Goal: Task Accomplishment & Management: Manage account settings

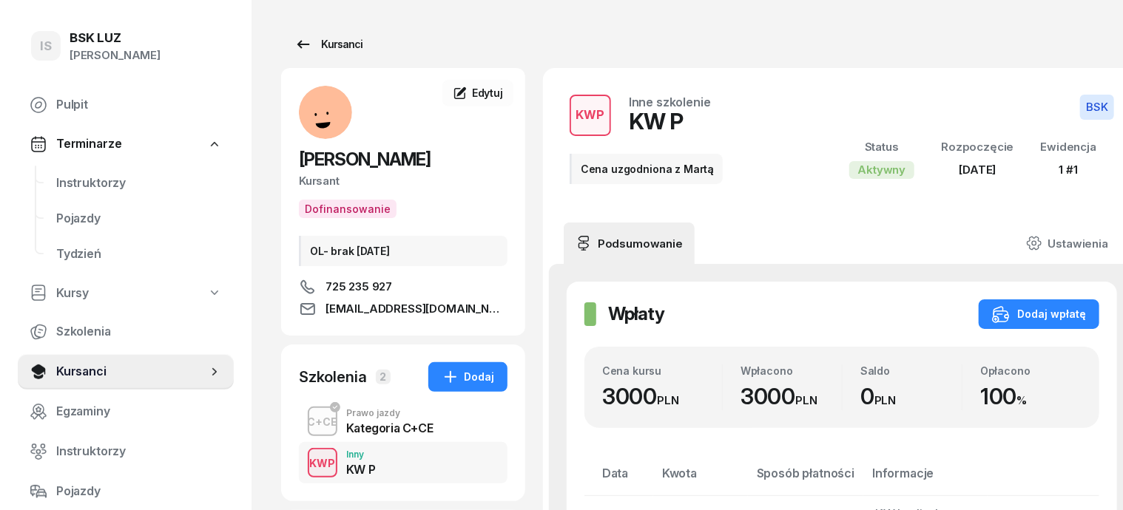
click at [320, 50] on div "Kursanci" at bounding box center [328, 45] width 68 height 18
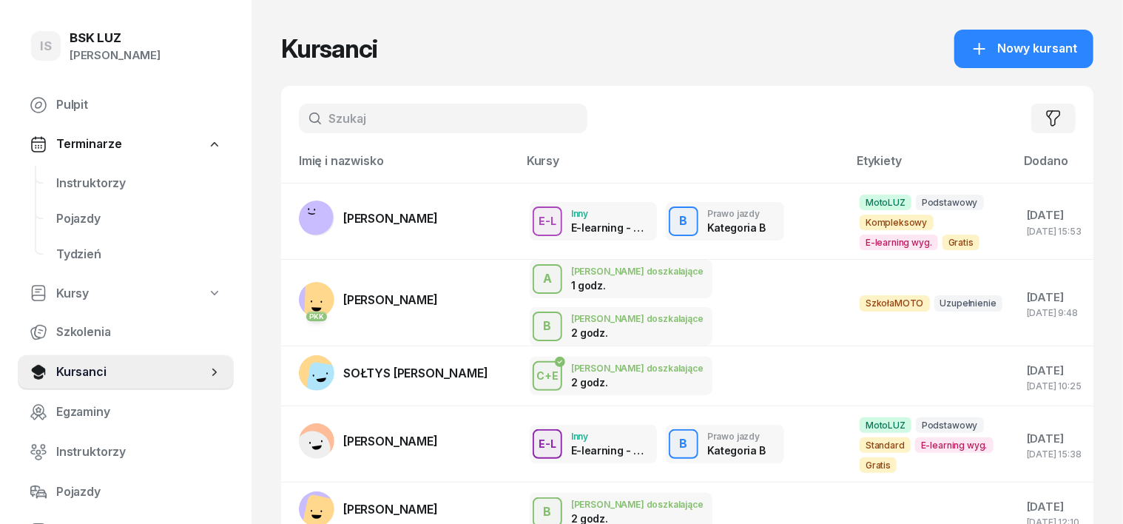
click at [305, 121] on input "text" at bounding box center [443, 119] width 289 height 30
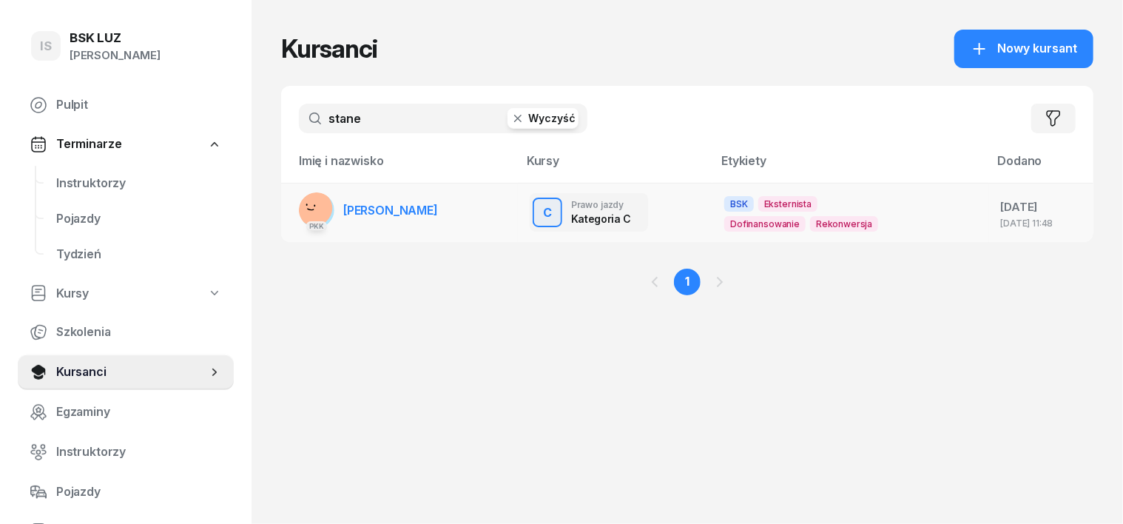
type input "stane"
click at [290, 204] on rect at bounding box center [315, 208] width 50 height 50
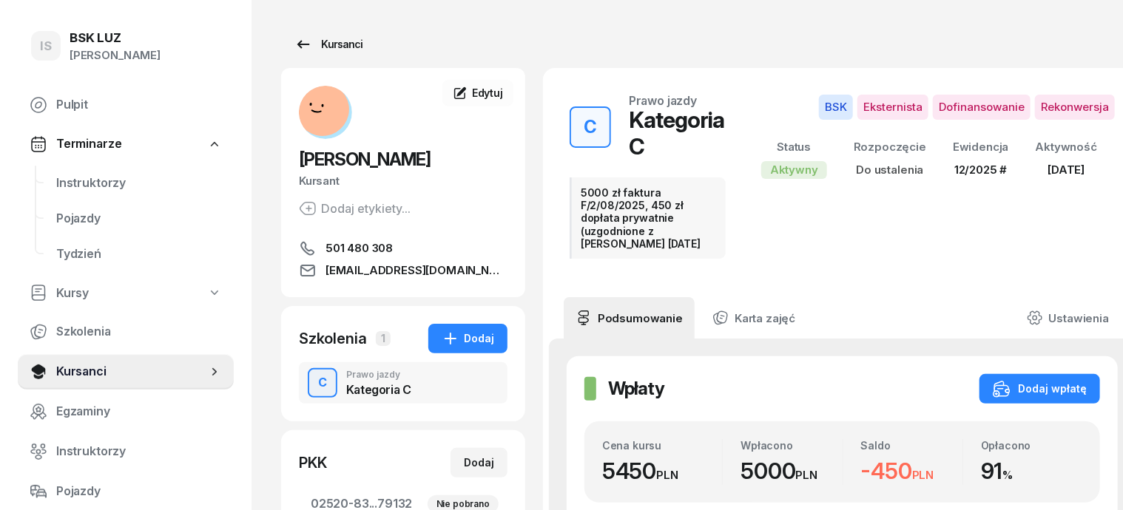
click at [316, 44] on div "Kursanci" at bounding box center [328, 45] width 68 height 18
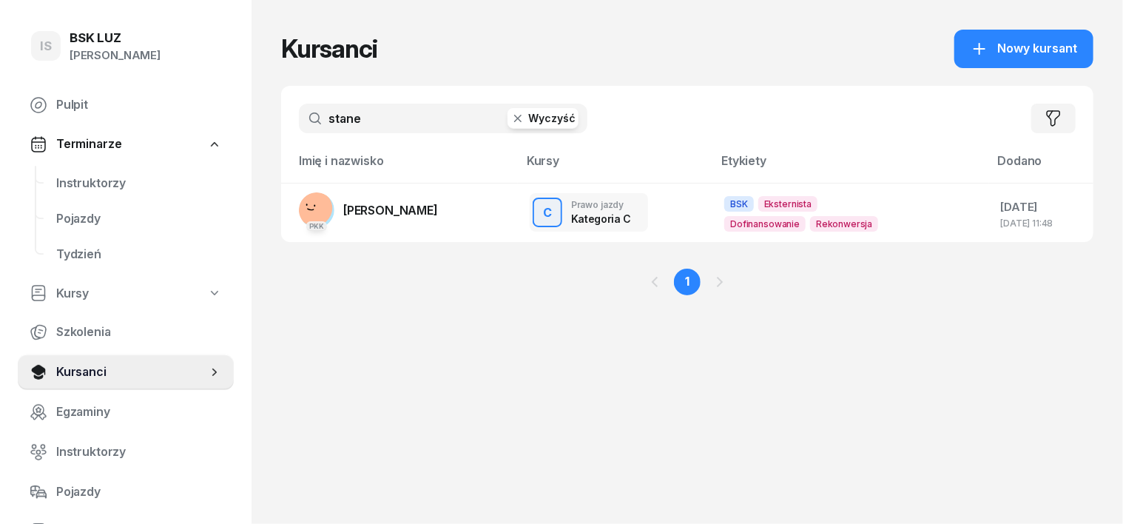
click at [334, 116] on input "stane" at bounding box center [443, 119] width 289 height 30
type input "s"
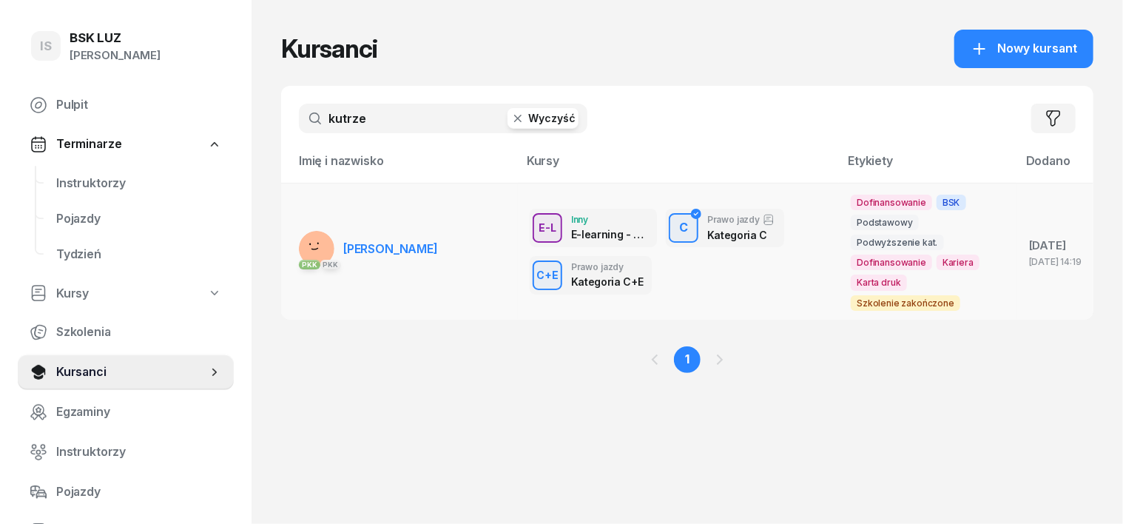
type input "kutrze"
click at [294, 251] on rect at bounding box center [316, 247] width 47 height 47
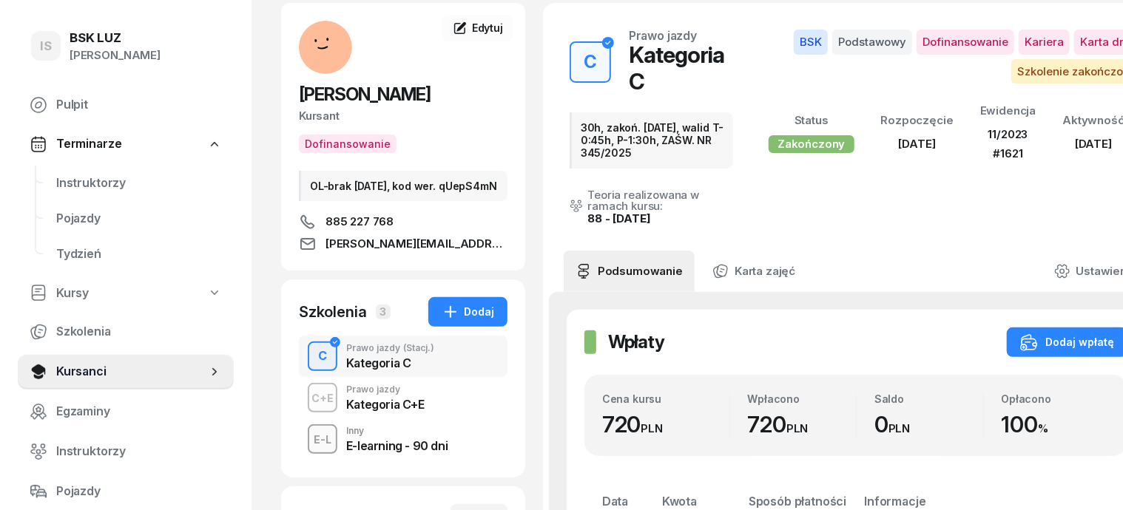
scroll to position [185, 0]
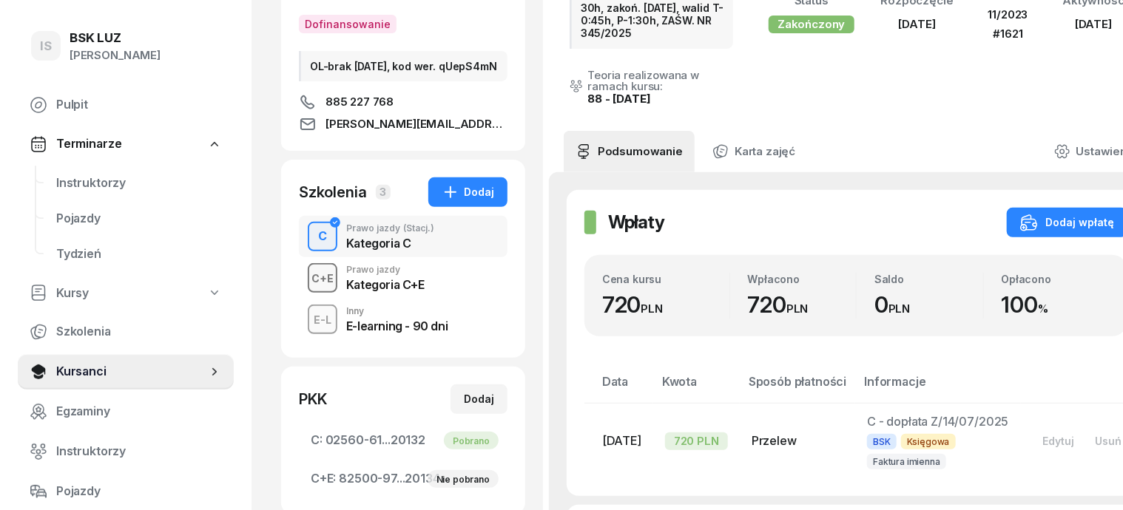
click at [306, 288] on div "C+E" at bounding box center [323, 278] width 34 height 18
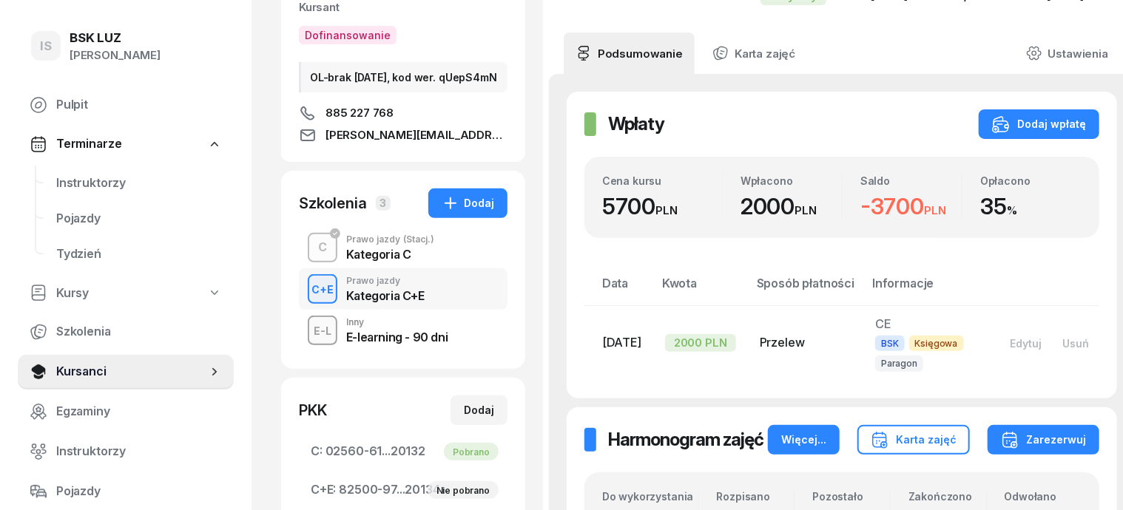
scroll to position [185, 0]
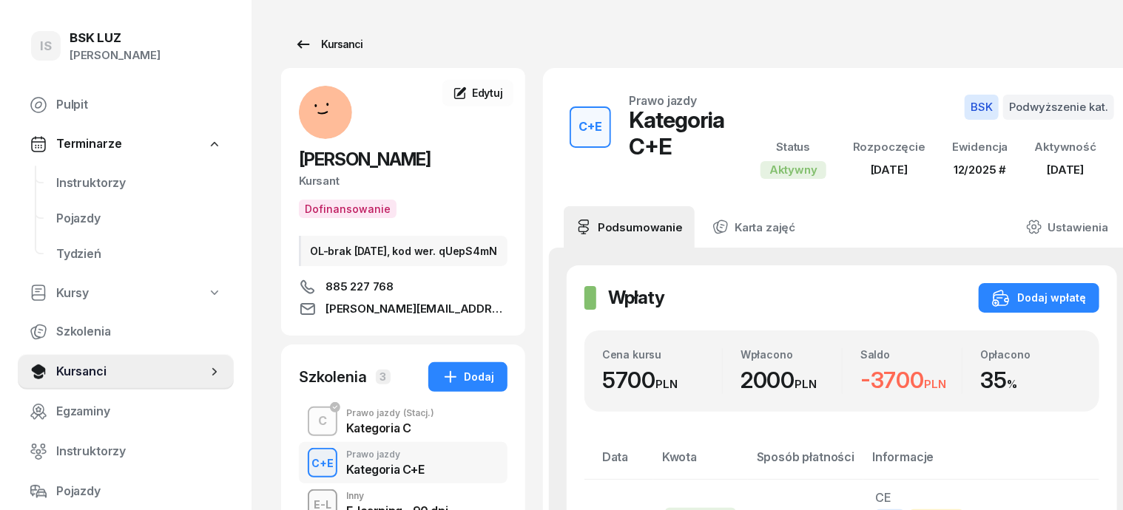
click at [323, 41] on div "Kursanci" at bounding box center [328, 45] width 68 height 18
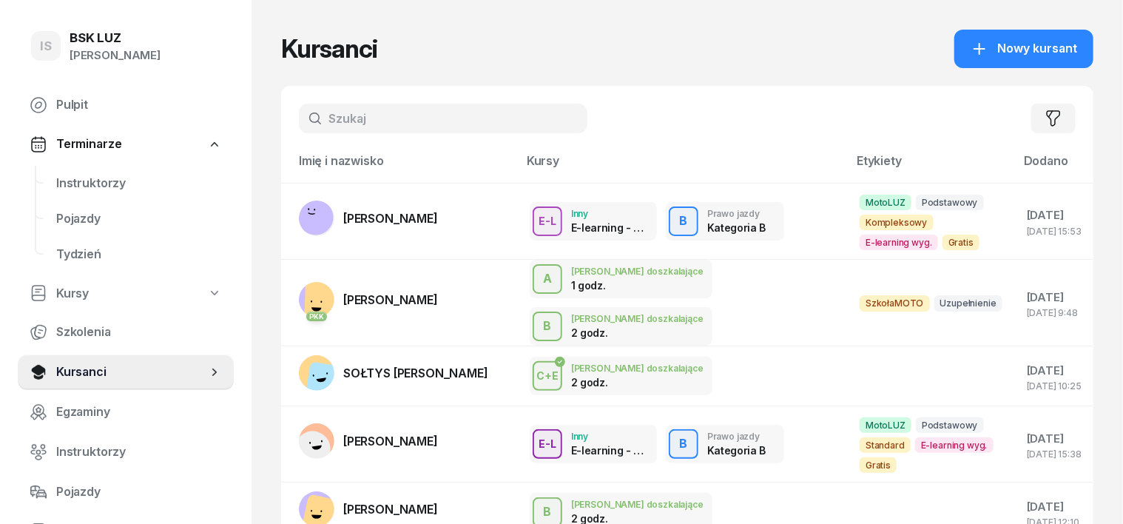
click at [307, 118] on input "text" at bounding box center [443, 119] width 289 height 30
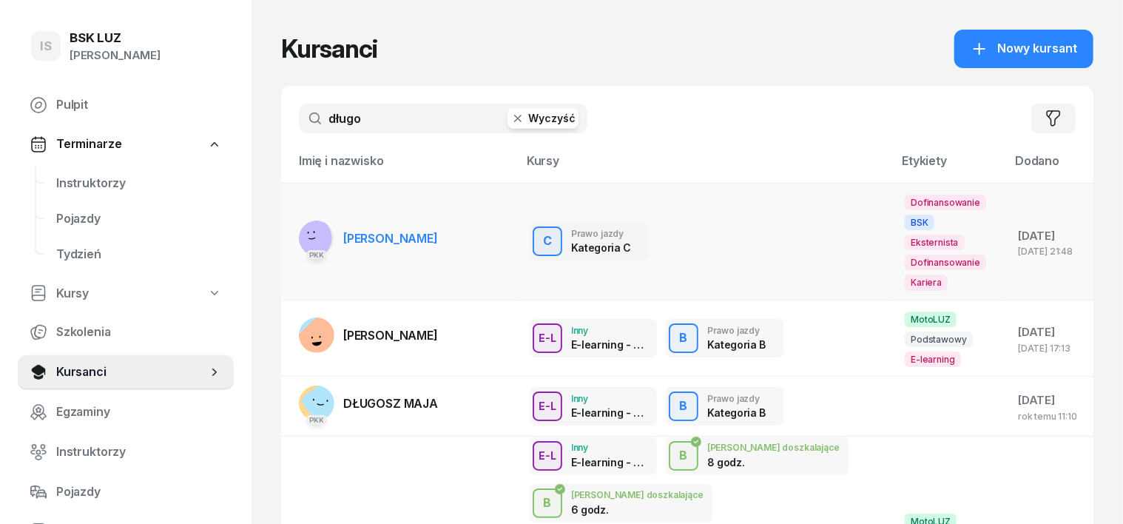
type input "długo"
click at [282, 220] on rect at bounding box center [310, 238] width 59 height 59
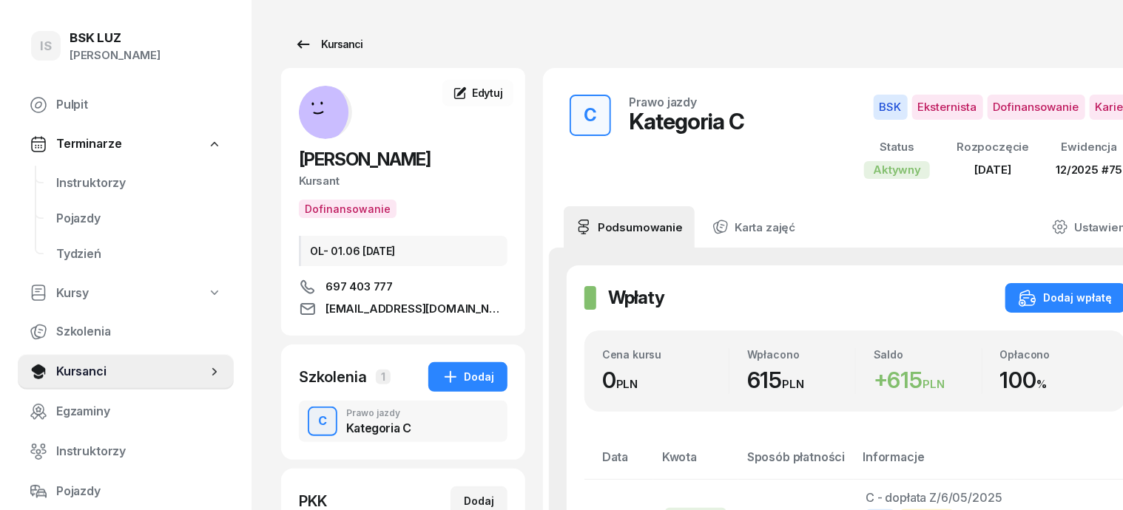
click at [310, 47] on div "Kursanci" at bounding box center [328, 45] width 68 height 18
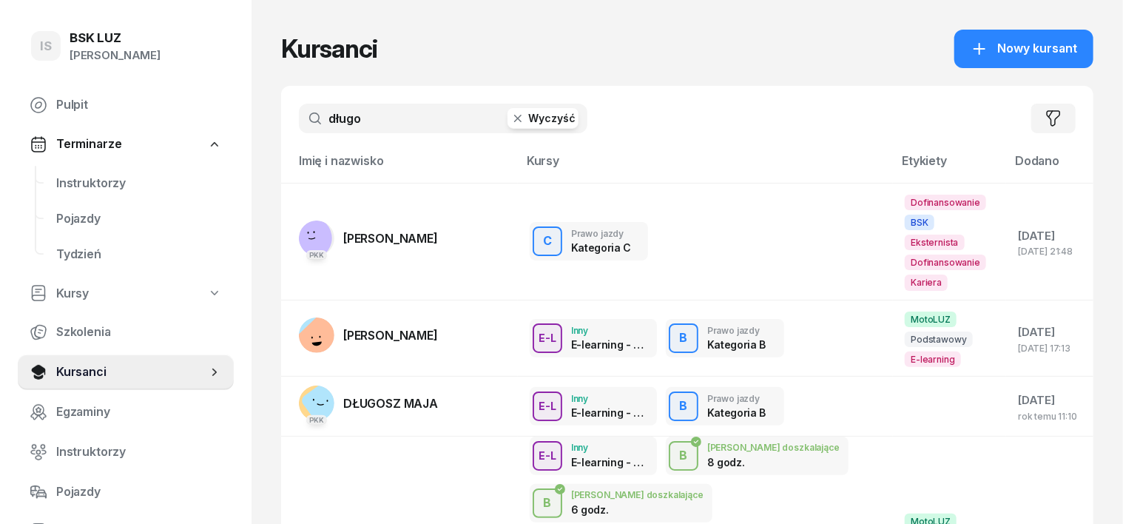
click at [510, 113] on icon "button" at bounding box center [517, 118] width 15 height 15
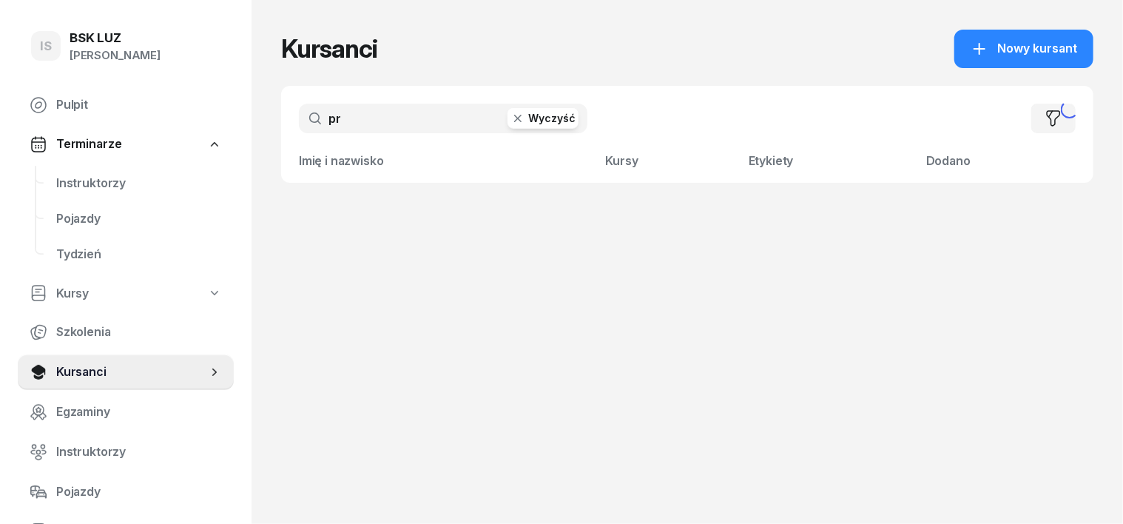
type input "pro"
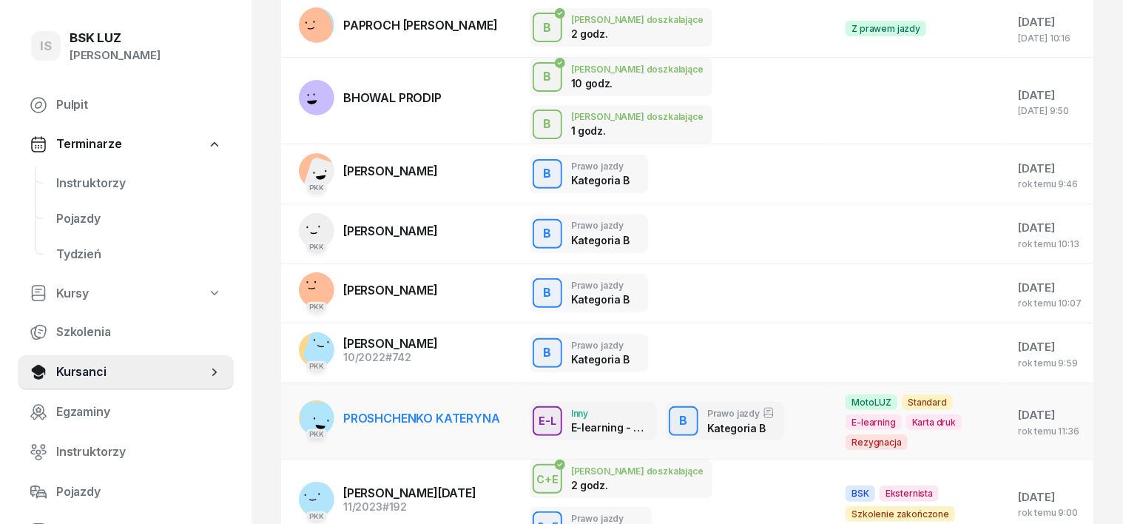
scroll to position [360, 0]
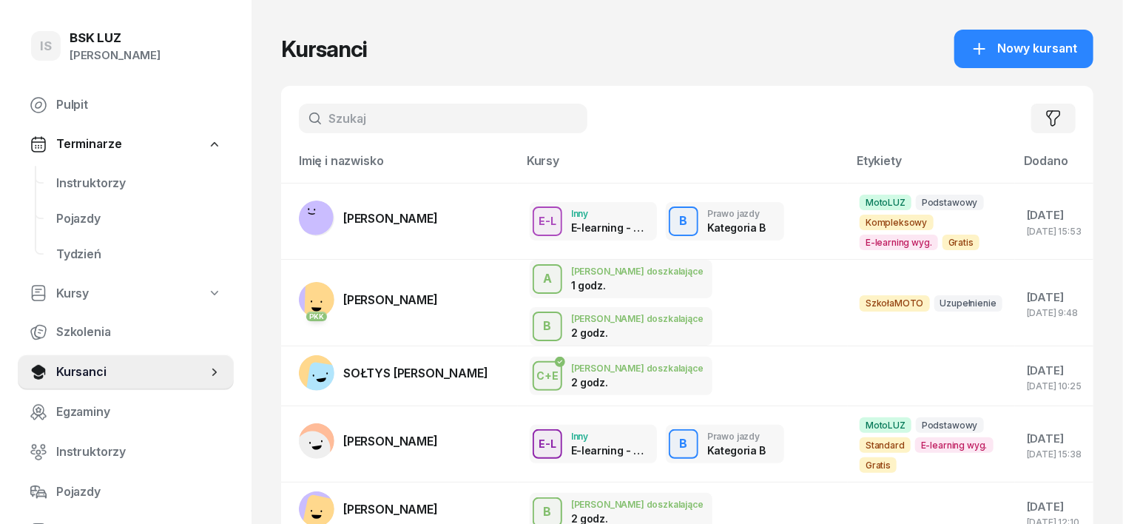
click at [306, 98] on div "Filtruj" at bounding box center [687, 118] width 812 height 65
click at [305, 114] on input "text" at bounding box center [443, 119] width 289 height 30
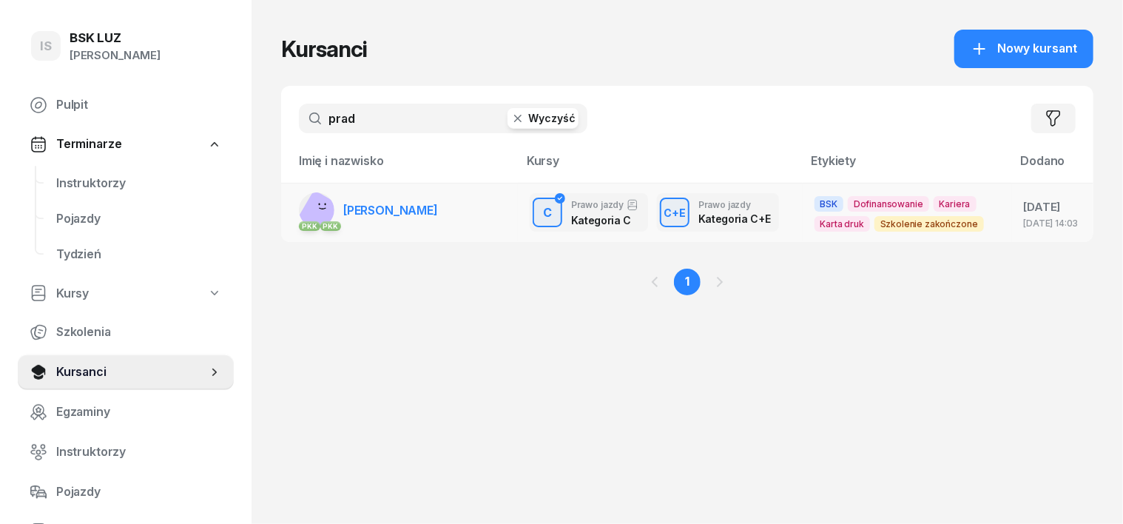
type input "prad"
click at [297, 214] on rect at bounding box center [321, 213] width 49 height 49
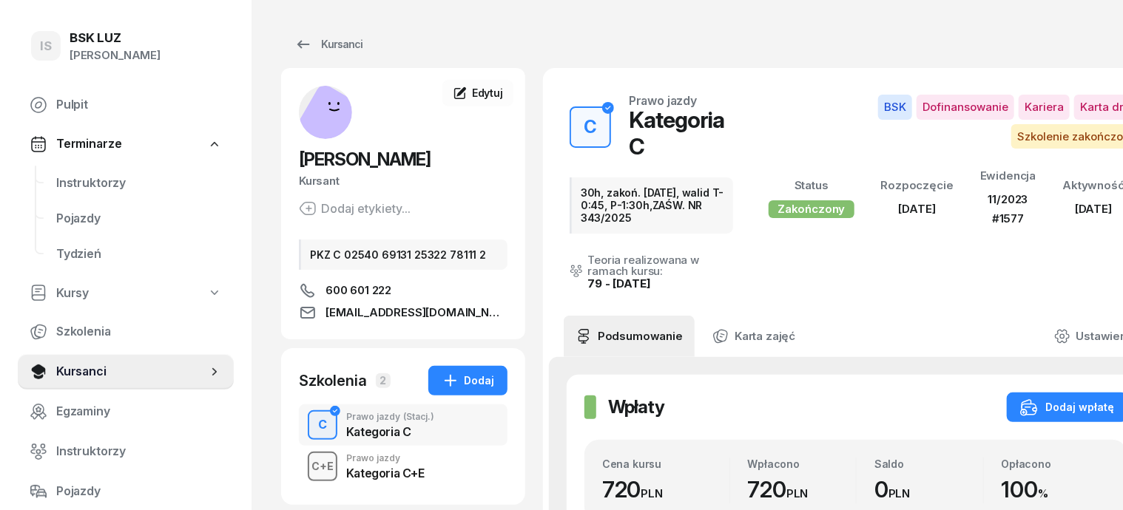
click at [306, 468] on div "C+E" at bounding box center [323, 466] width 34 height 18
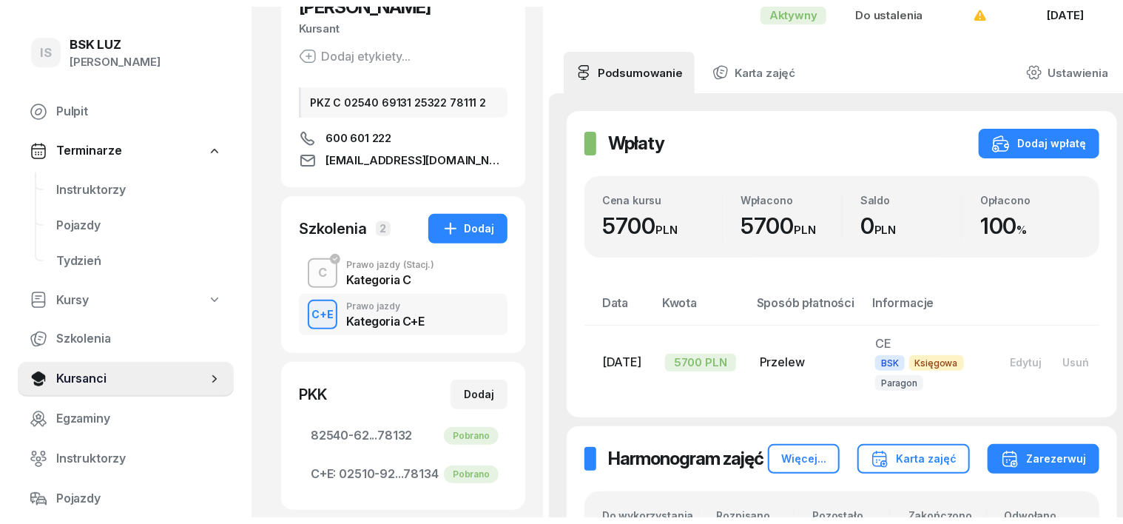
scroll to position [92, 0]
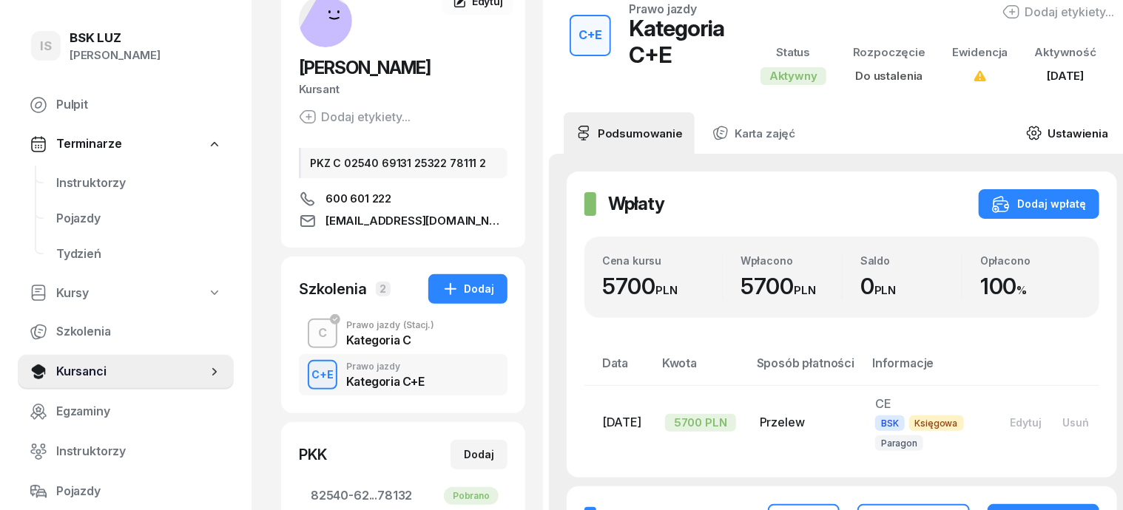
drag, startPoint x: 1030, startPoint y: 132, endPoint x: 1028, endPoint y: 158, distance: 26.0
click at [1030, 132] on icon at bounding box center [1034, 133] width 16 height 16
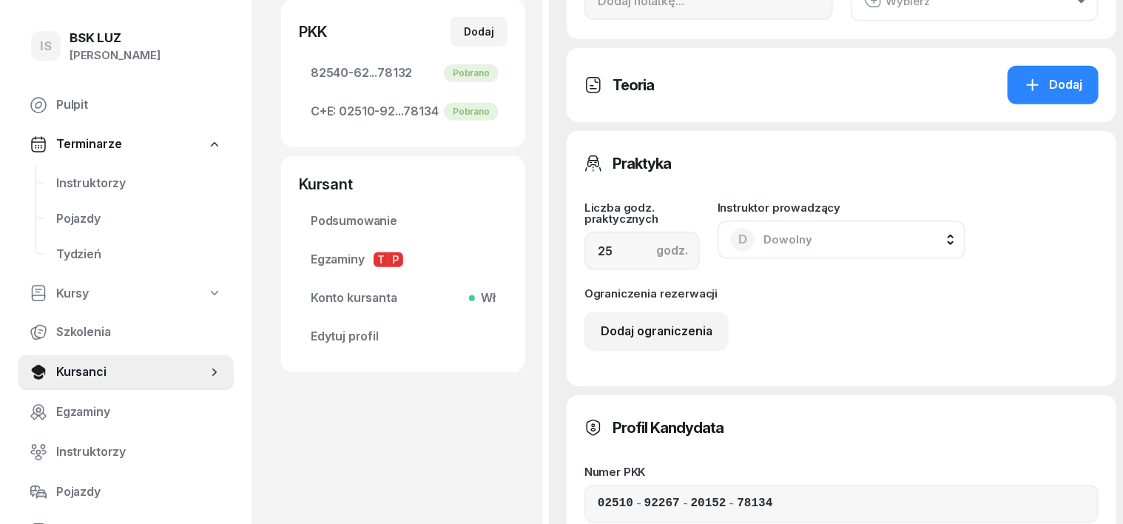
scroll to position [555, 0]
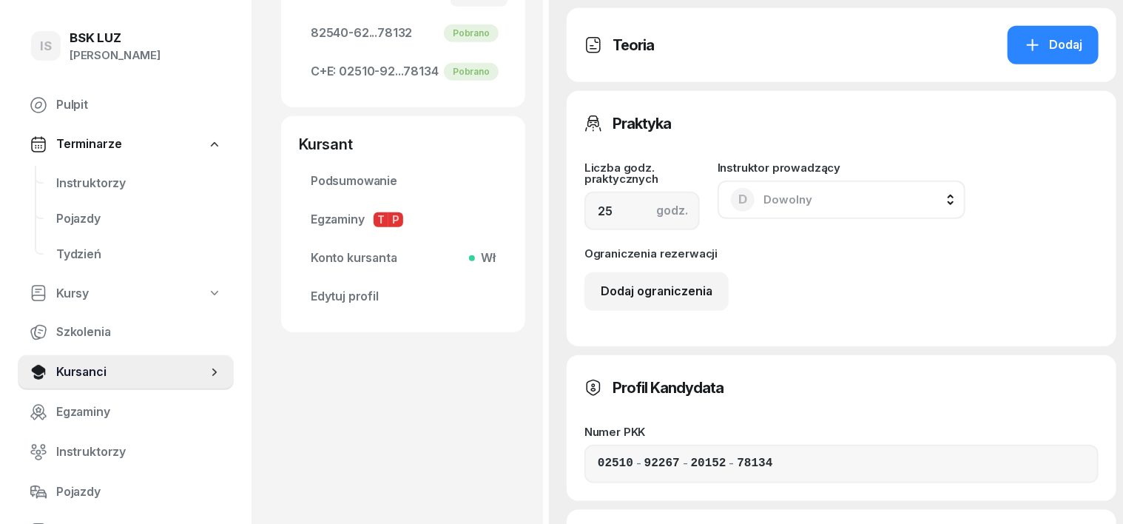
type input "77"
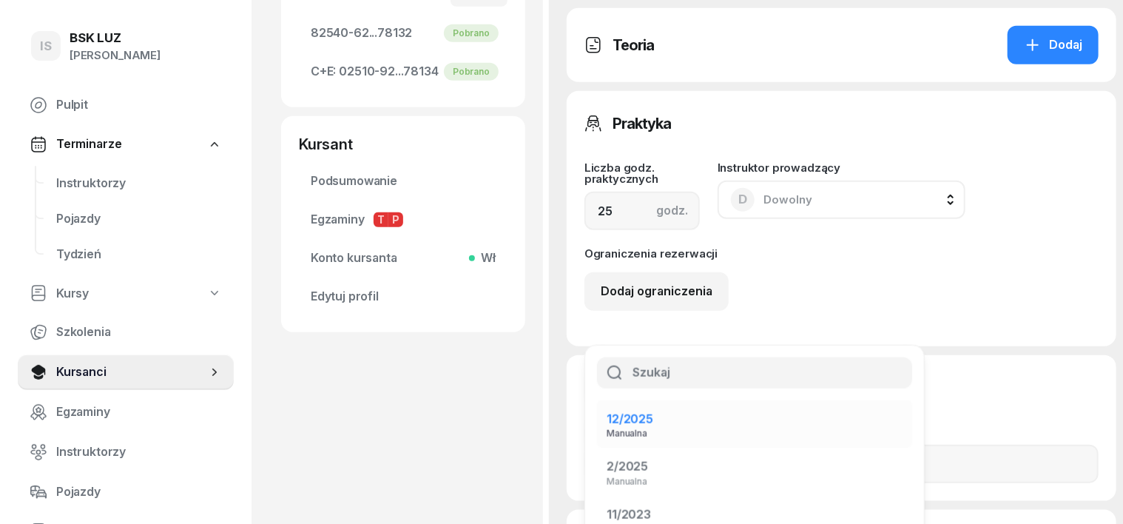
click at [653, 411] on span "12/2025" at bounding box center [630, 418] width 47 height 15
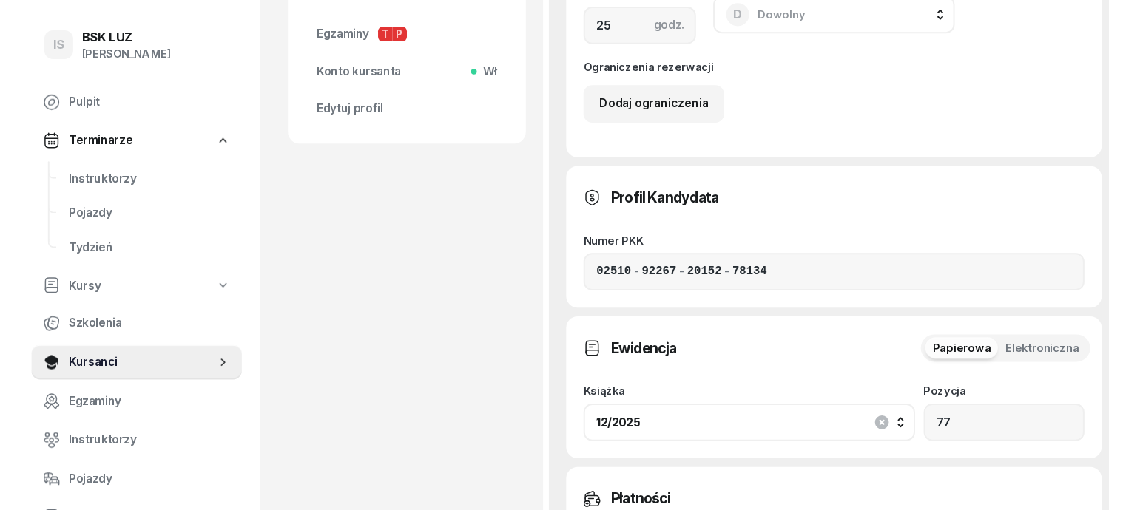
scroll to position [1017, 0]
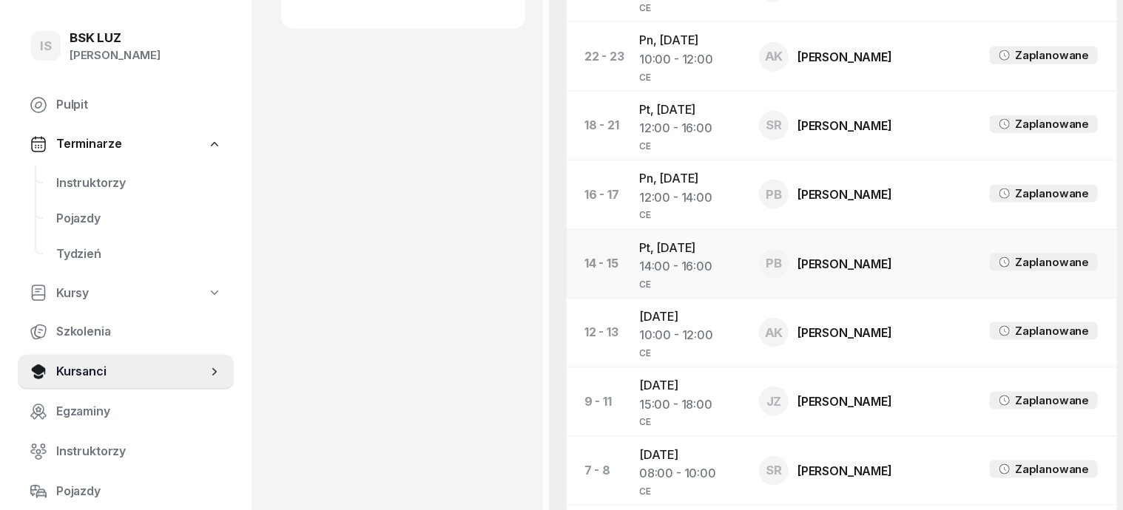
scroll to position [784, 0]
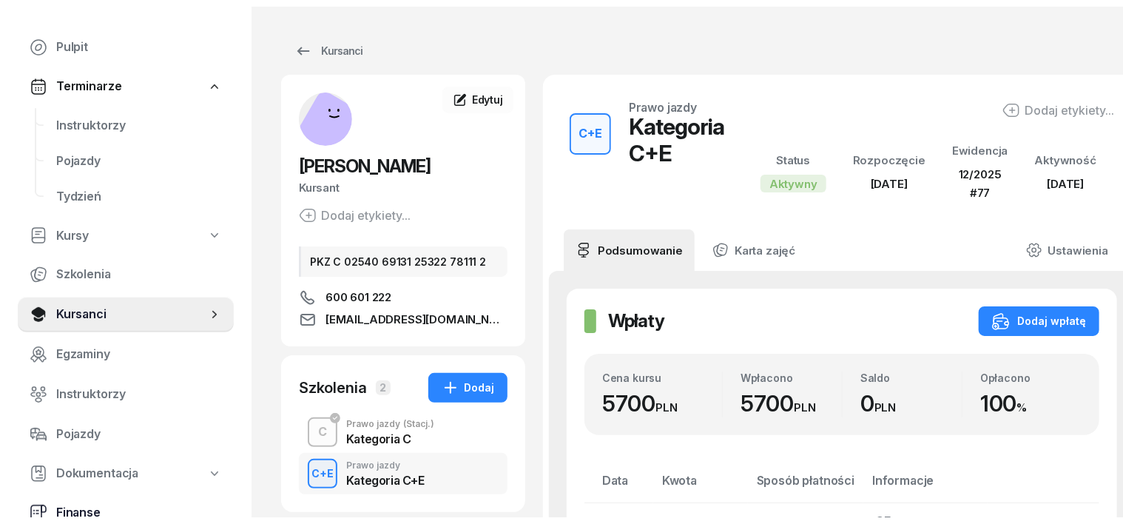
scroll to position [92, 0]
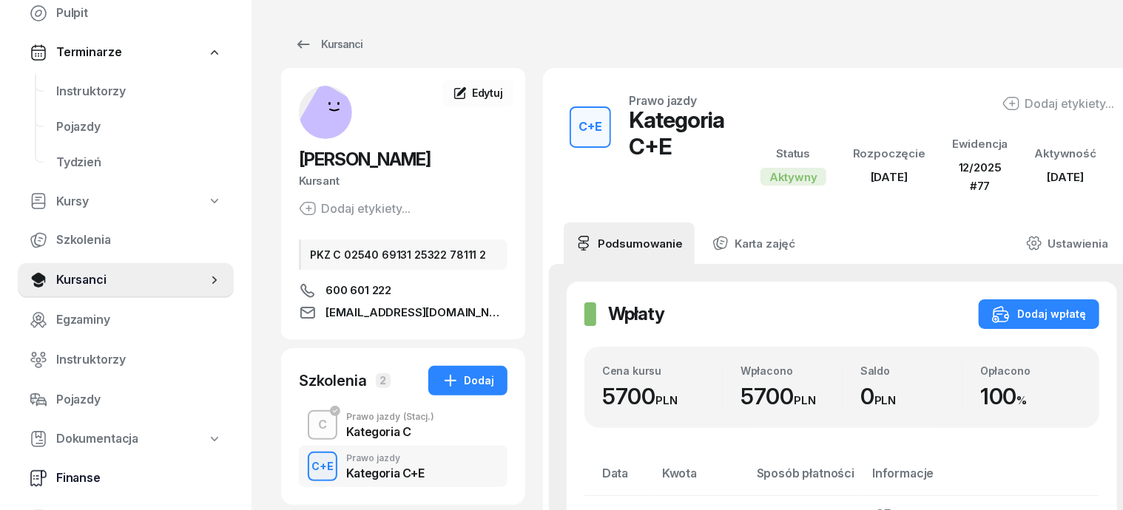
click at [87, 473] on span "Finanse" at bounding box center [139, 478] width 166 height 19
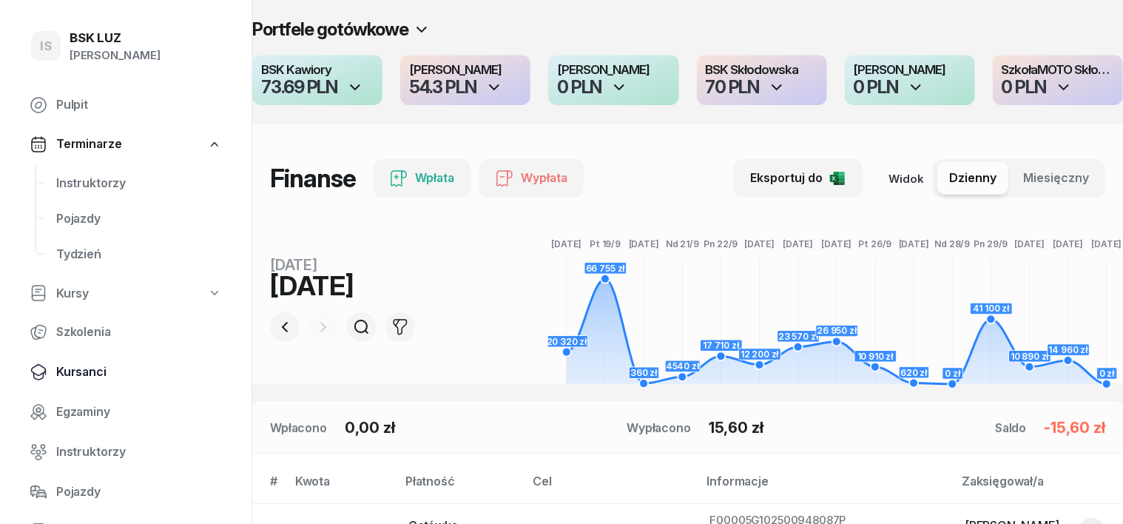
click at [90, 374] on span "Kursanci" at bounding box center [139, 372] width 166 height 19
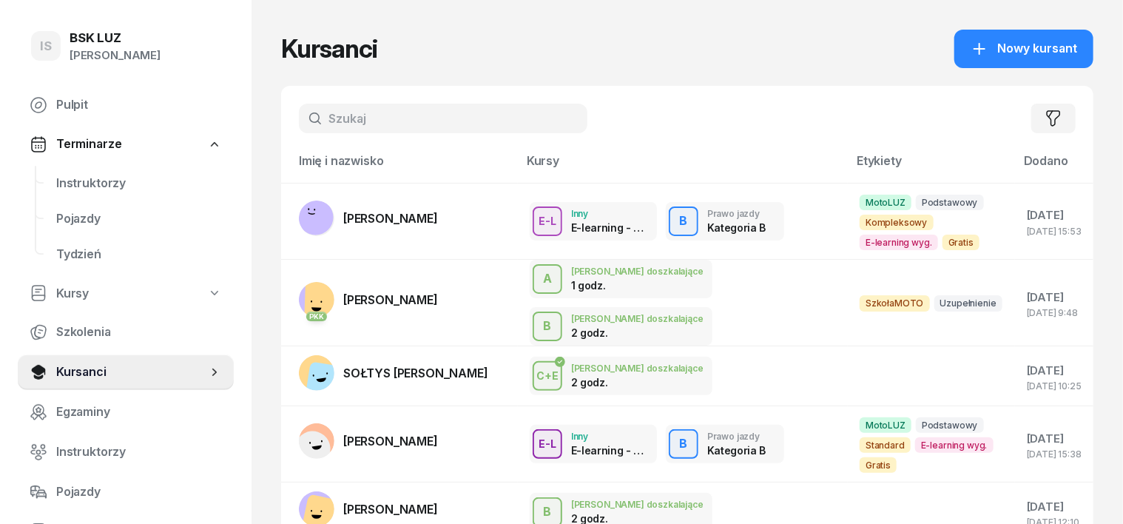
drag, startPoint x: 297, startPoint y: 112, endPoint x: 261, endPoint y: 149, distance: 52.3
click at [299, 129] on input "text" at bounding box center [443, 119] width 289 height 30
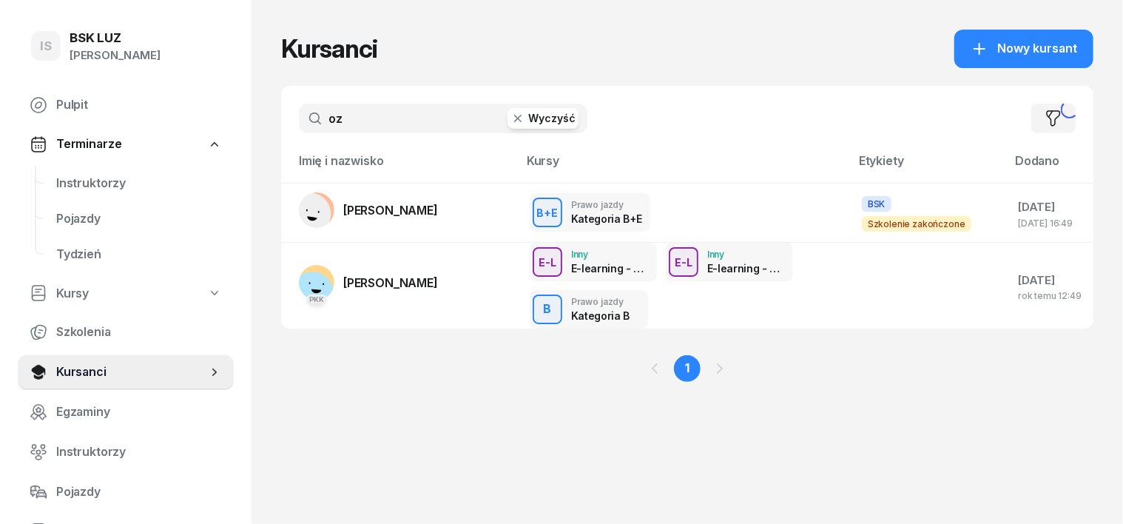
type input "o"
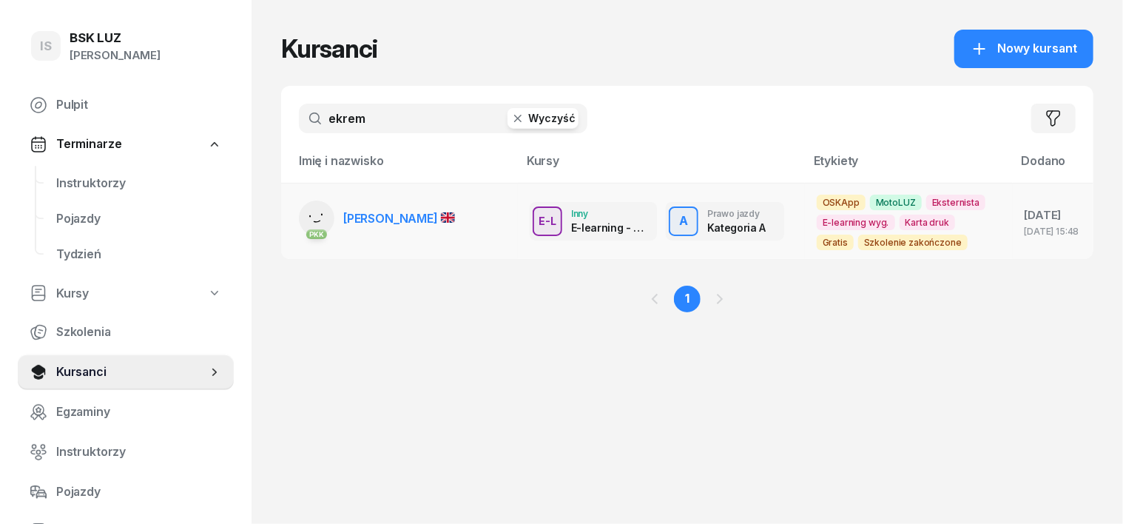
type input "ekrem"
click at [291, 210] on rect at bounding box center [315, 219] width 48 height 48
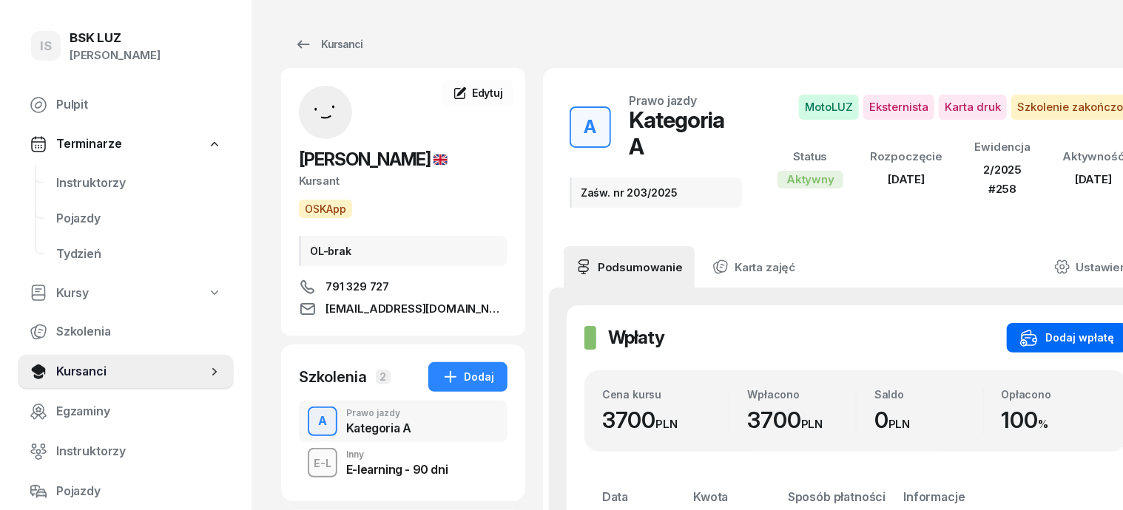
click at [1068, 329] on div "Dodaj wpłatę" at bounding box center [1067, 338] width 94 height 18
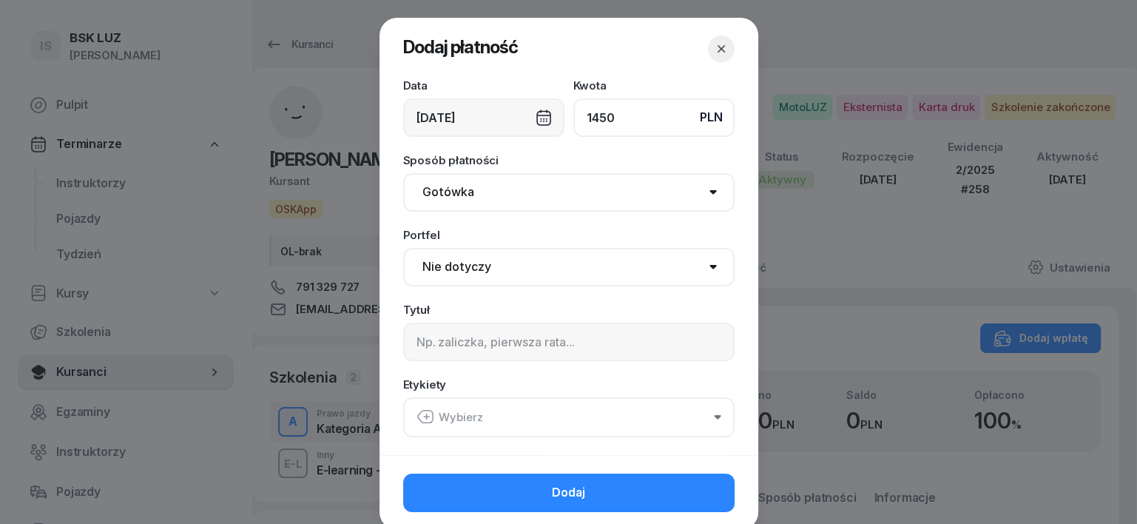
type input "1450"
click at [536, 118] on div "02/10/2025" at bounding box center [483, 117] width 161 height 38
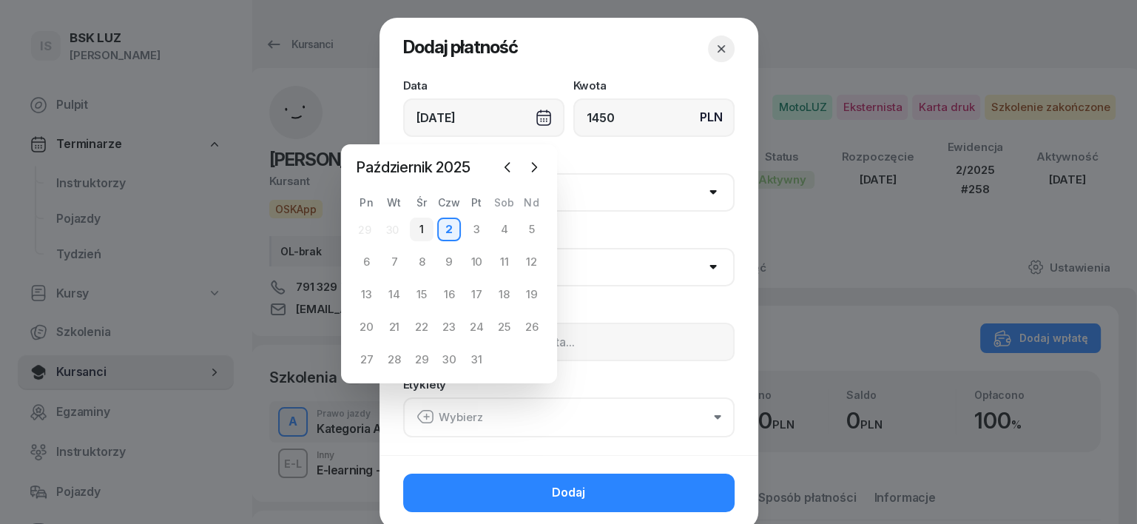
click at [422, 231] on div "1" at bounding box center [422, 230] width 24 height 24
type input "01/10/2025"
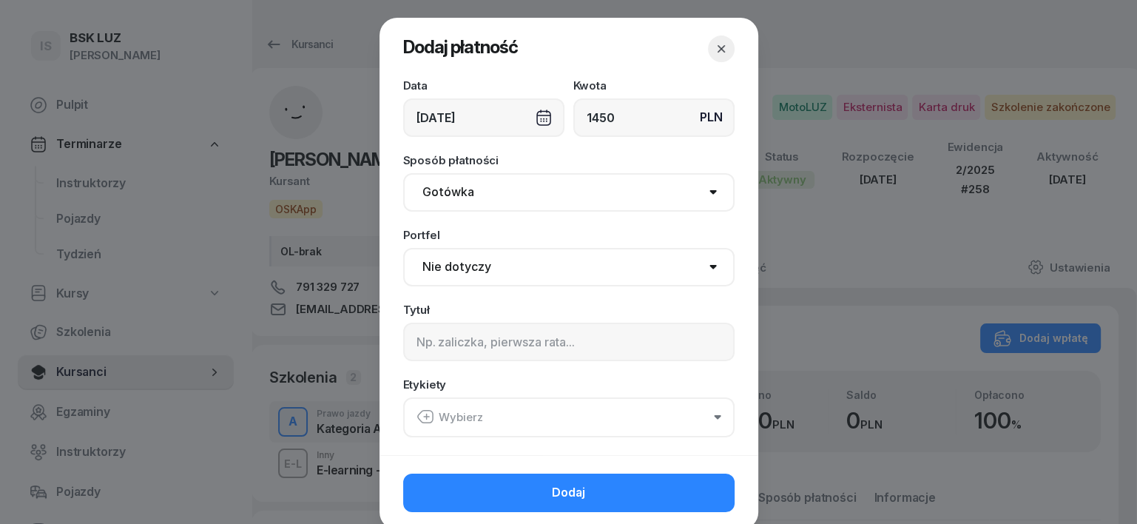
click at [445, 195] on select "Gotówka Karta Przelew Płatności online BLIK" at bounding box center [568, 192] width 331 height 38
select select "transfer"
click at [403, 173] on select "Gotówka Karta Przelew Płatności online BLIK" at bounding box center [568, 192] width 331 height 38
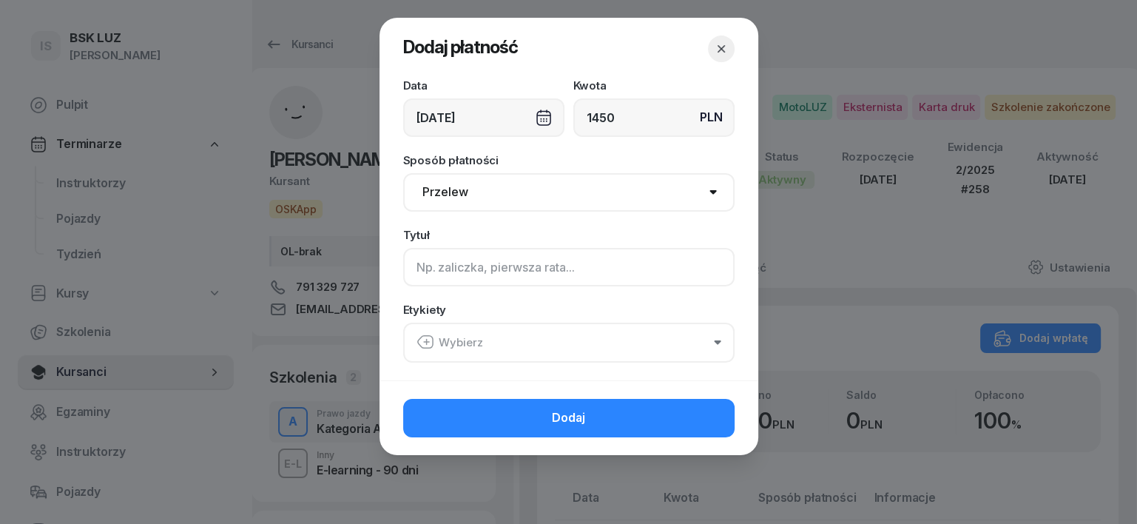
click at [428, 264] on input at bounding box center [568, 267] width 331 height 38
type input "A uzup."
click at [426, 343] on icon "button" at bounding box center [426, 342] width 0 height 5
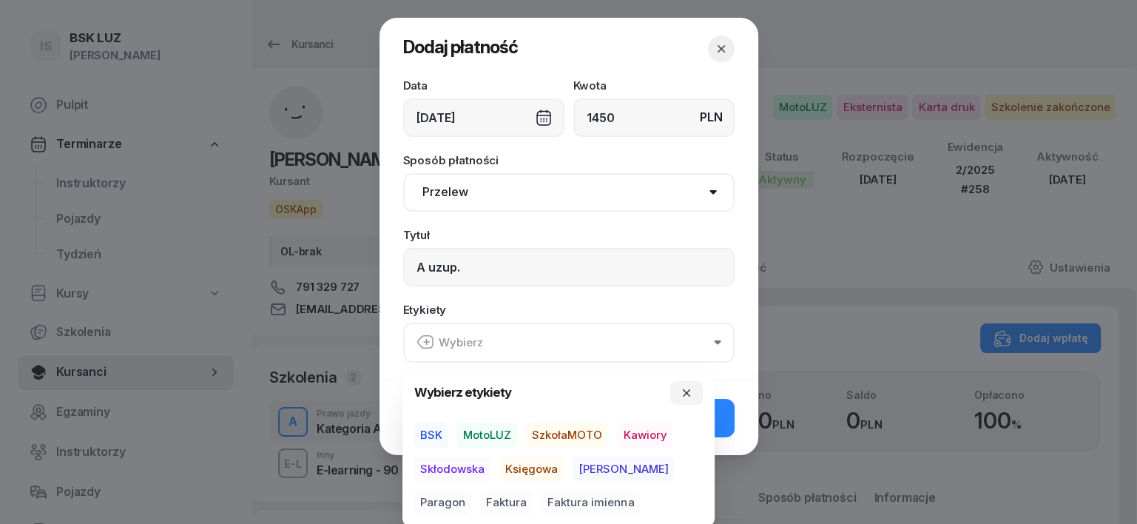
click at [588, 428] on span "SzkołaMOTO" at bounding box center [567, 434] width 82 height 25
click at [593, 466] on span "Rafał" at bounding box center [623, 468] width 101 height 25
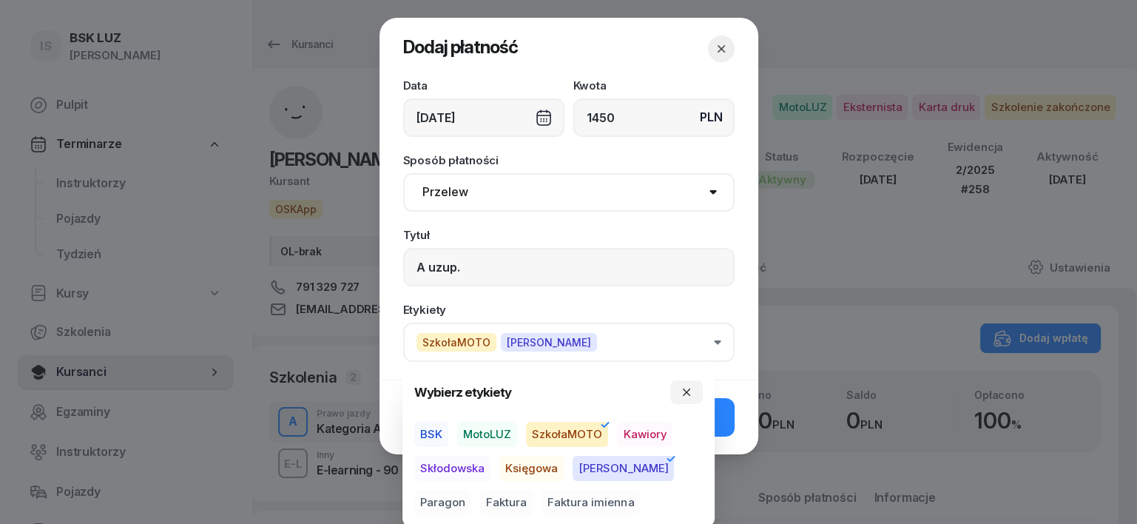
click at [471, 490] on span "Paragon" at bounding box center [442, 502] width 57 height 25
click at [686, 394] on icon "button" at bounding box center [687, 392] width 12 height 12
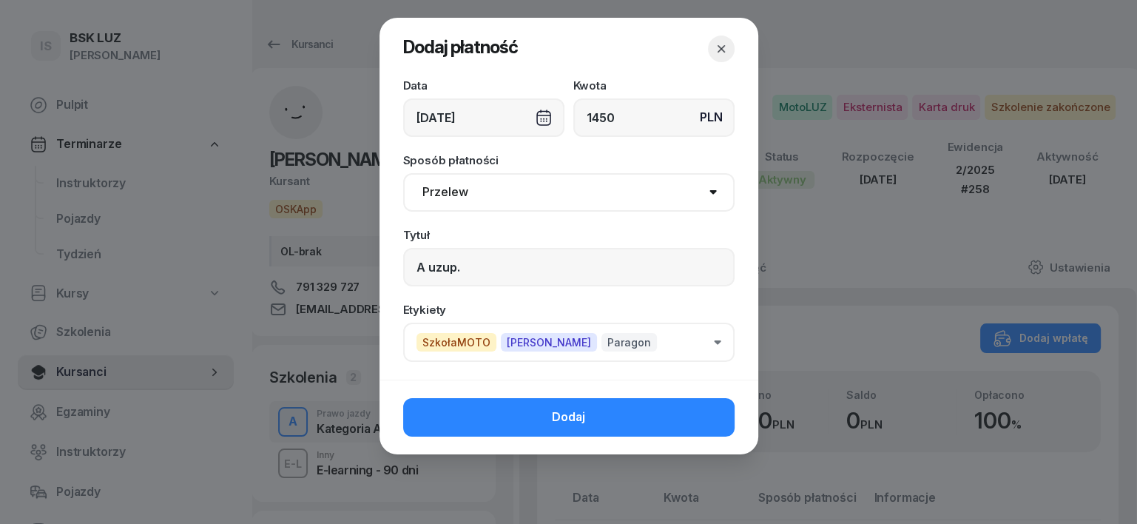
click at [694, 421] on button "Dodaj" at bounding box center [568, 417] width 331 height 38
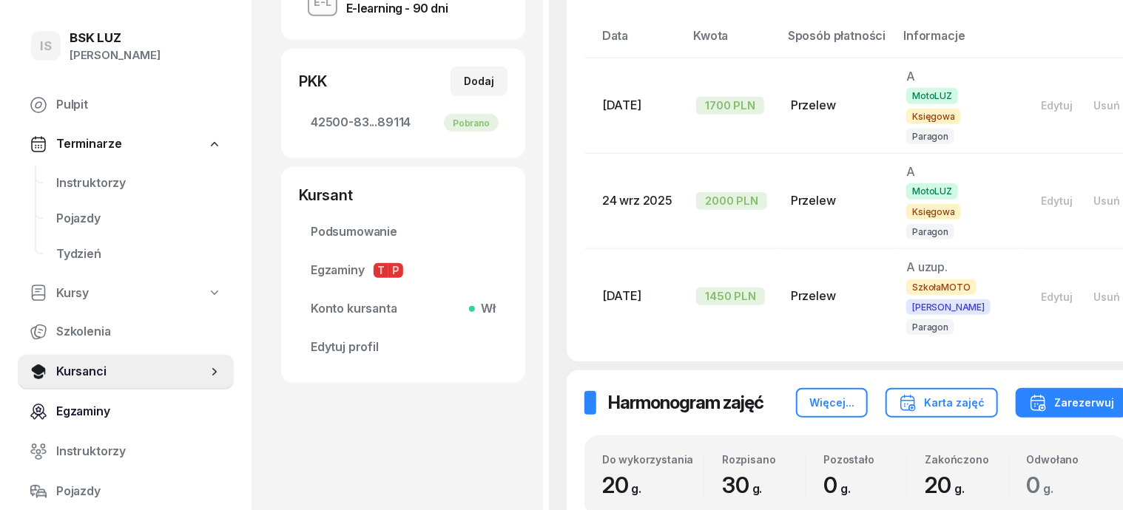
scroll to position [92, 0]
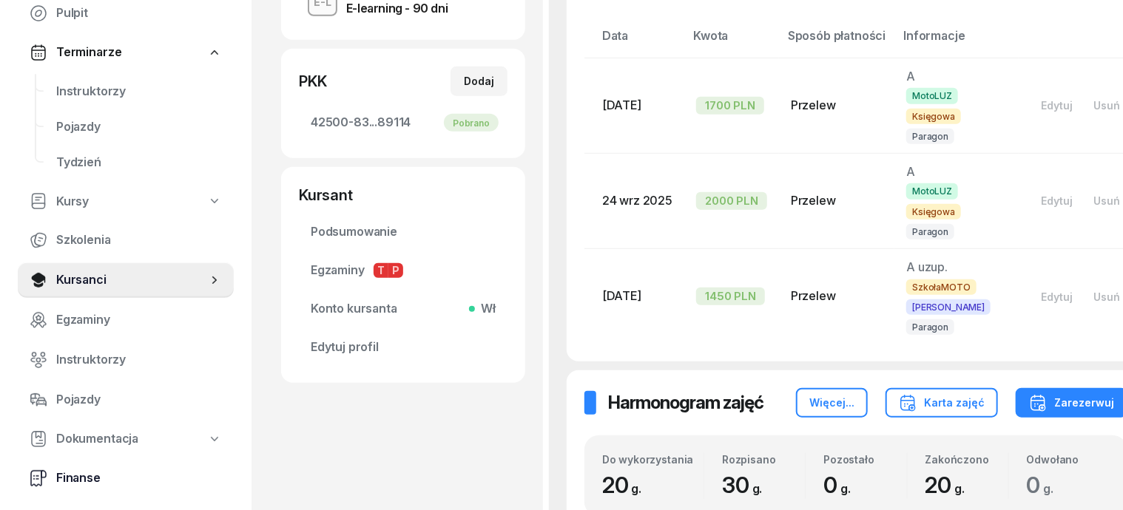
click at [66, 481] on span "Finanse" at bounding box center [139, 478] width 166 height 19
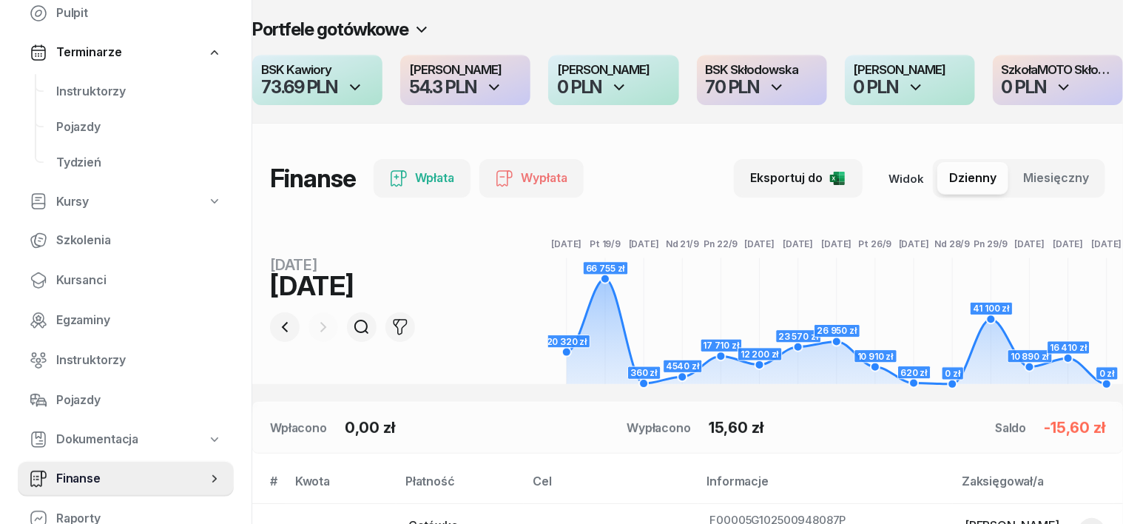
click at [309, 328] on div at bounding box center [324, 327] width 30 height 30
click at [277, 326] on div "2 paź" at bounding box center [361, 322] width 183 height 38
click at [276, 327] on icon "button" at bounding box center [285, 327] width 18 height 18
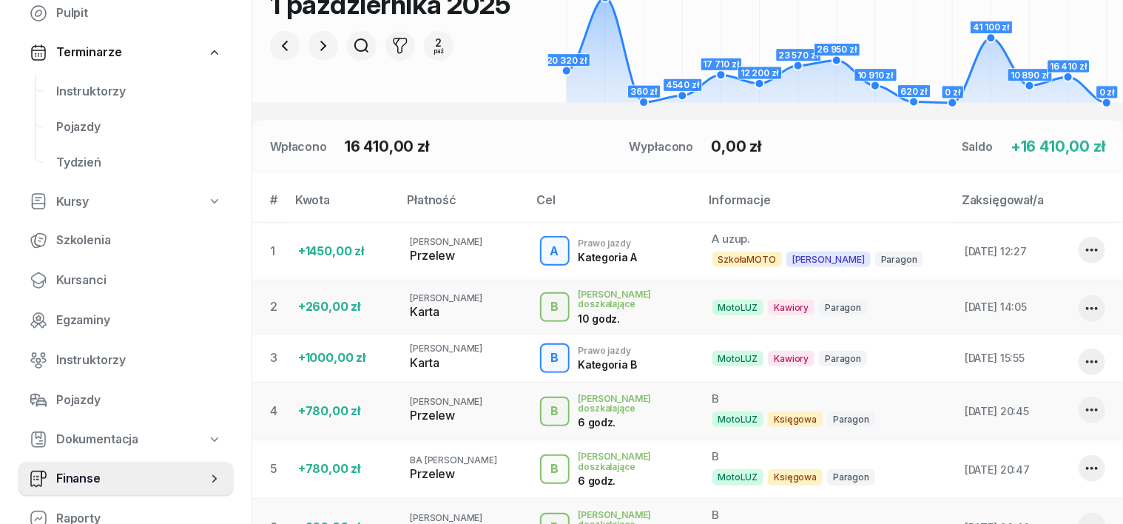
scroll to position [277, 0]
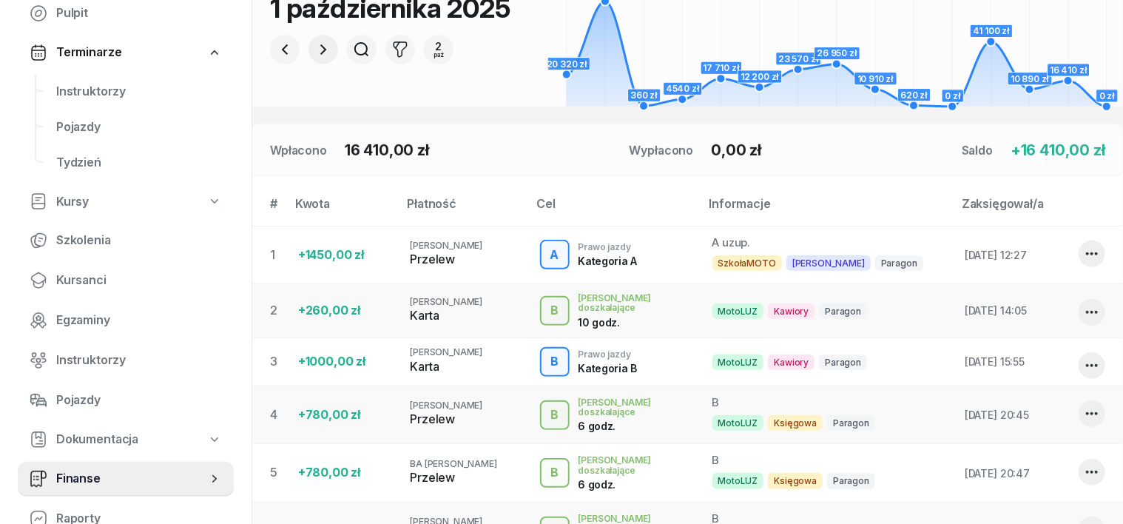
click at [314, 55] on icon "button" at bounding box center [323, 50] width 18 height 18
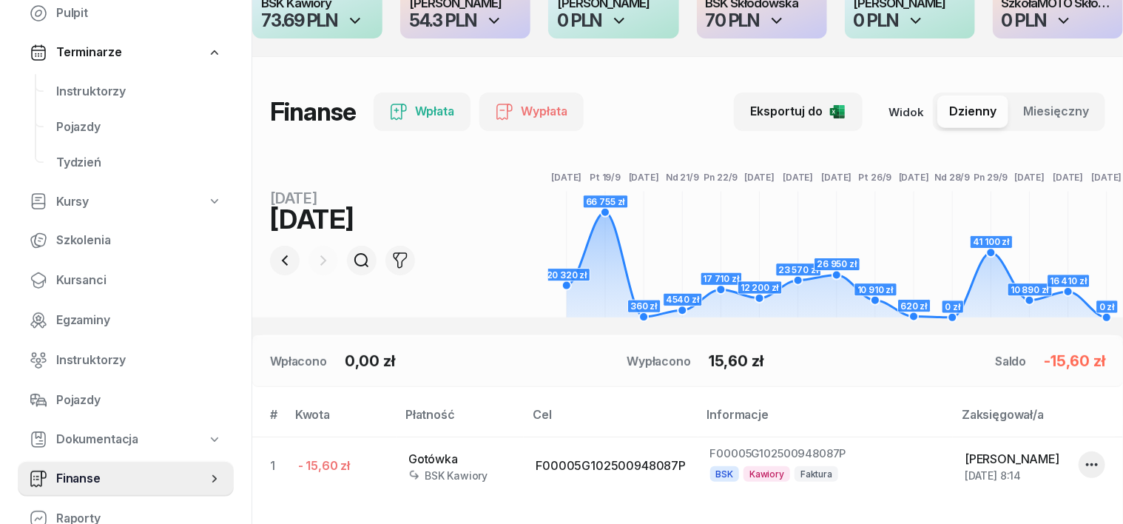
scroll to position [185, 0]
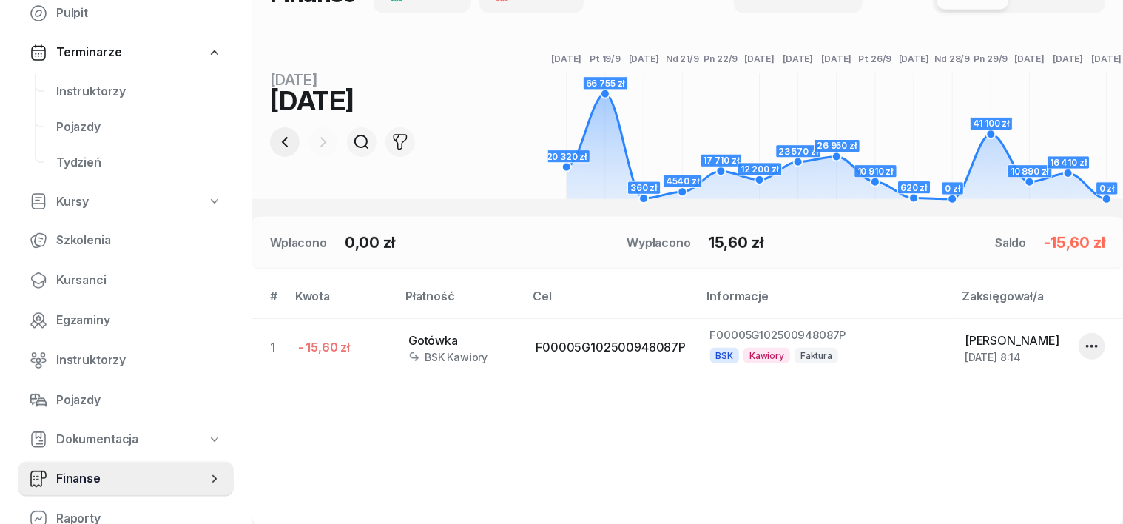
click at [276, 141] on icon "button" at bounding box center [285, 142] width 18 height 18
click at [282, 142] on icon "button" at bounding box center [285, 142] width 6 height 10
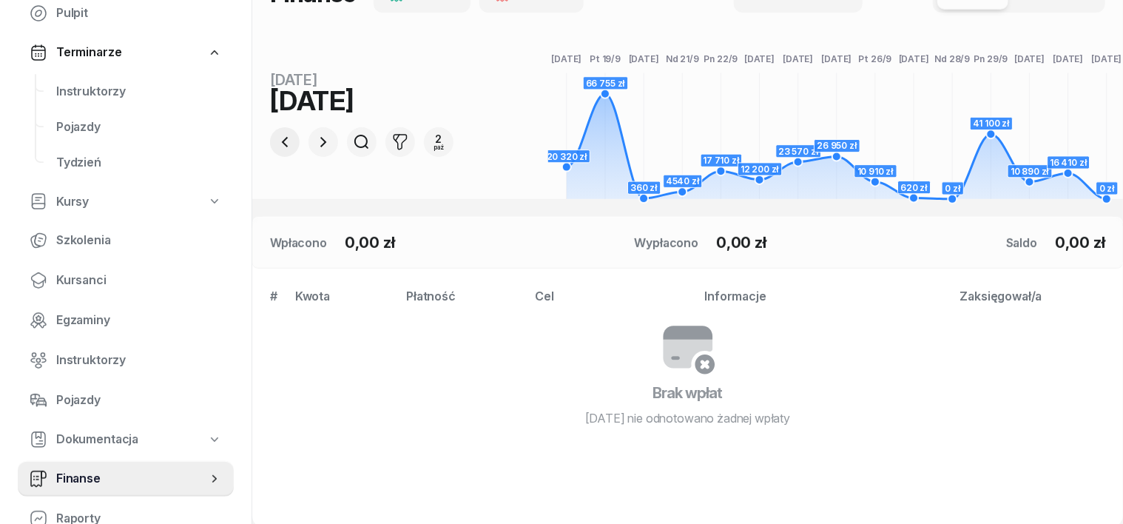
click at [276, 142] on icon "button" at bounding box center [285, 142] width 18 height 18
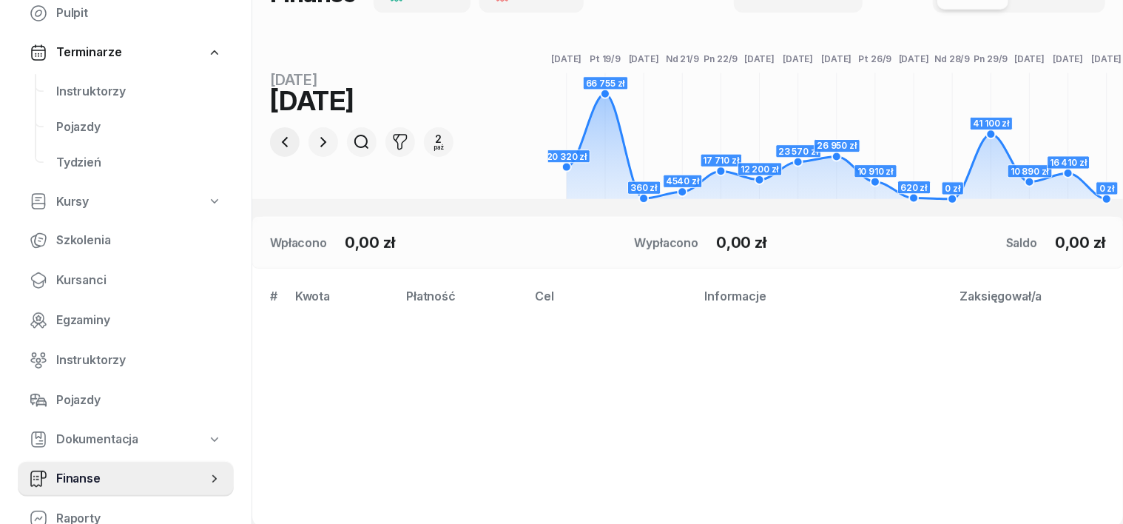
click at [276, 143] on icon "button" at bounding box center [285, 142] width 18 height 18
